Goal: Information Seeking & Learning: Learn about a topic

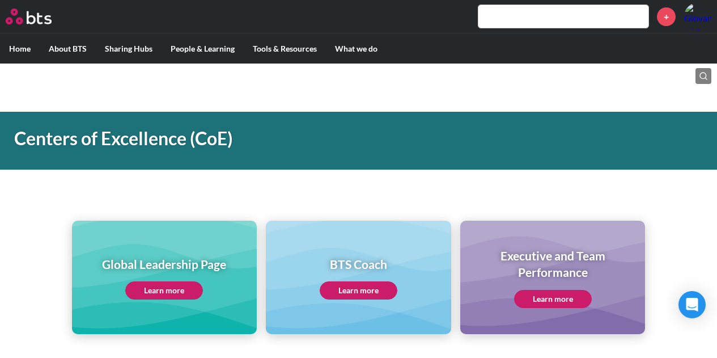
scroll to position [469, 0]
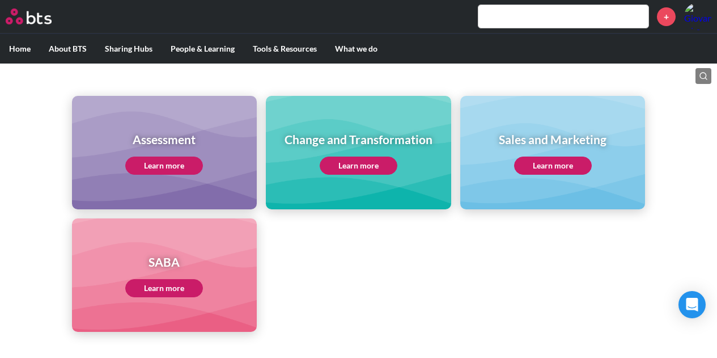
click at [554, 168] on link "Learn more" at bounding box center [553, 165] width 78 height 18
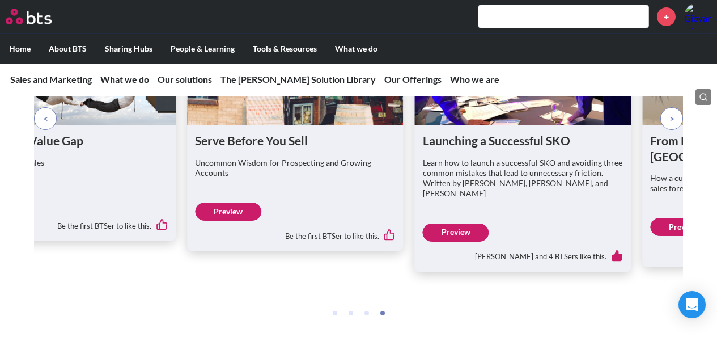
scroll to position [2373, 0]
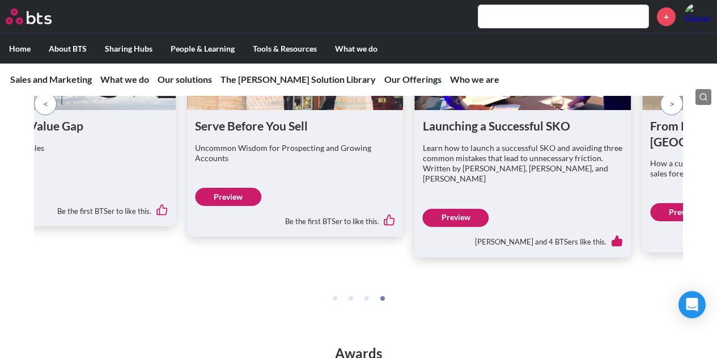
click at [671, 115] on p at bounding box center [671, 103] width 23 height 23
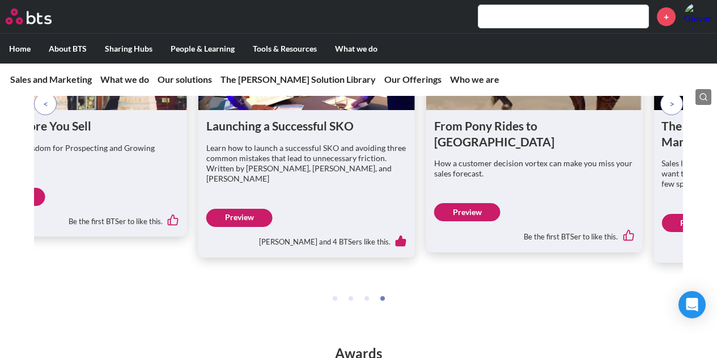
click at [671, 115] on p at bounding box center [671, 103] width 23 height 23
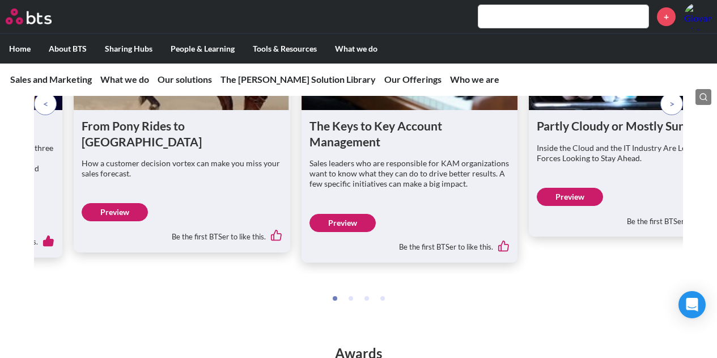
click at [671, 115] on p at bounding box center [671, 103] width 23 height 23
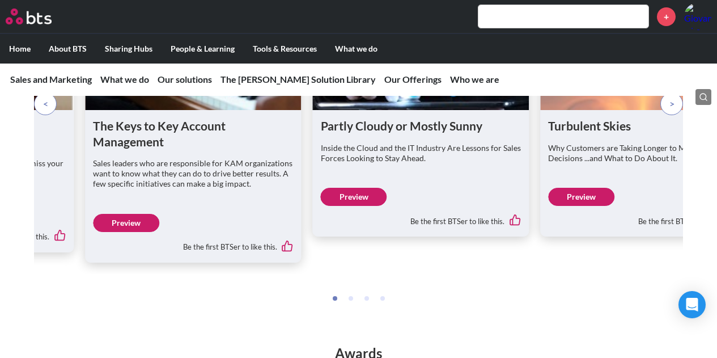
click at [671, 115] on p at bounding box center [671, 103] width 23 height 23
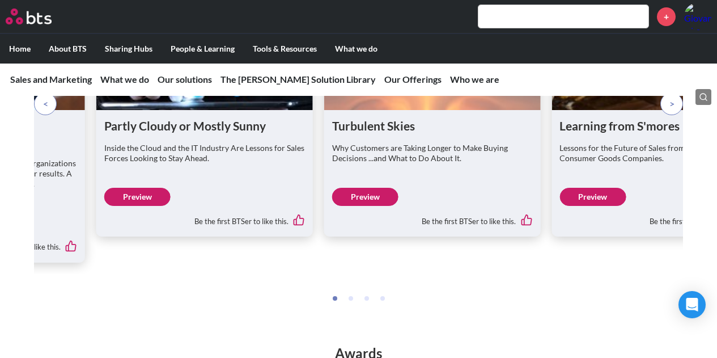
click at [671, 115] on p at bounding box center [671, 103] width 23 height 23
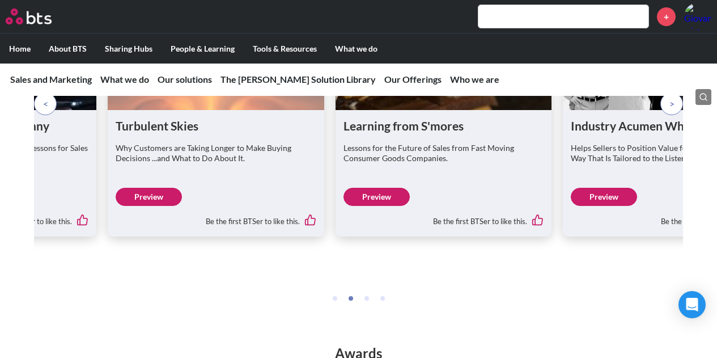
click at [671, 115] on p at bounding box center [671, 103] width 23 height 23
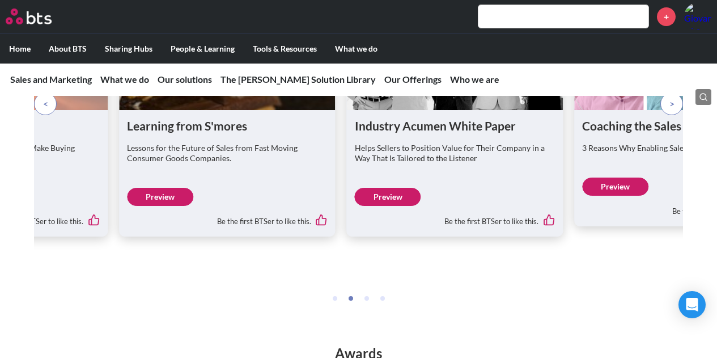
click at [671, 110] on span at bounding box center [671, 103] width 5 height 12
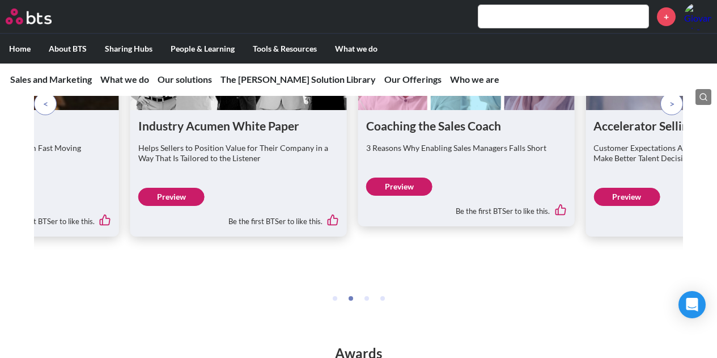
click at [671, 110] on span at bounding box center [671, 103] width 5 height 12
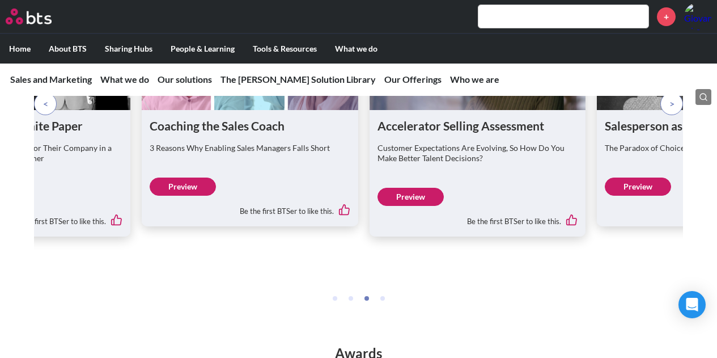
click at [671, 110] on span at bounding box center [671, 103] width 5 height 12
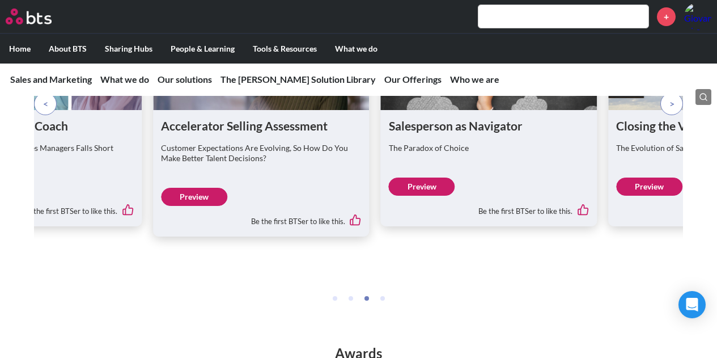
click at [671, 110] on span at bounding box center [671, 103] width 5 height 12
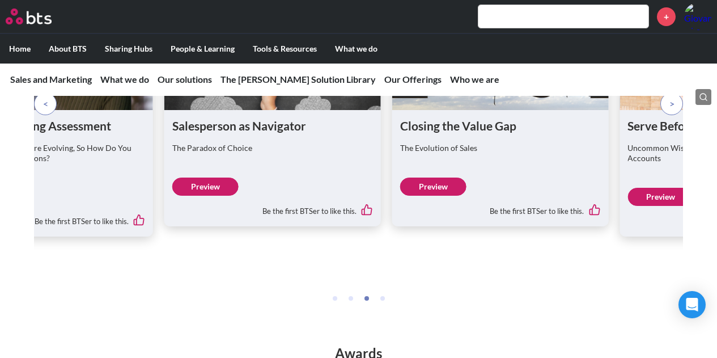
click at [671, 110] on span at bounding box center [671, 103] width 5 height 12
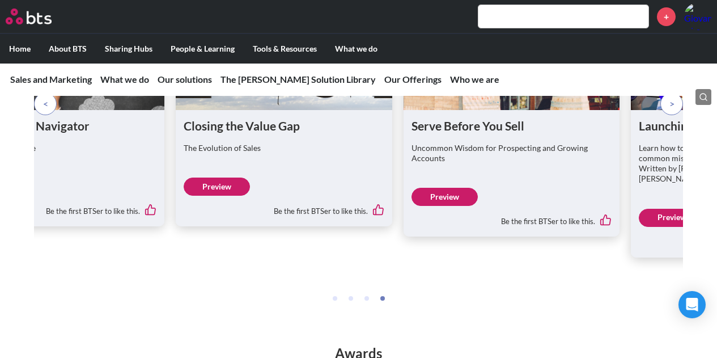
click at [671, 110] on span at bounding box center [671, 103] width 5 height 12
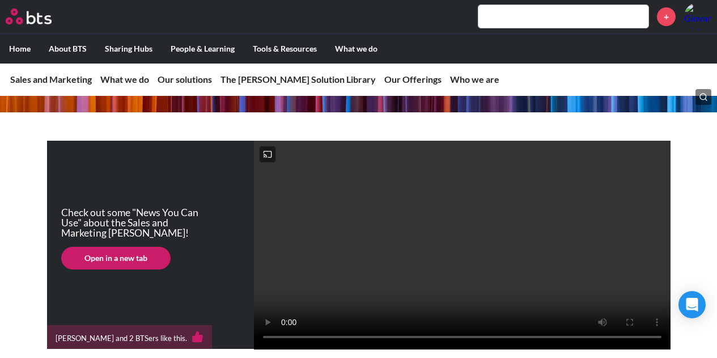
scroll to position [0, 0]
